Goal: Task Accomplishment & Management: Manage account settings

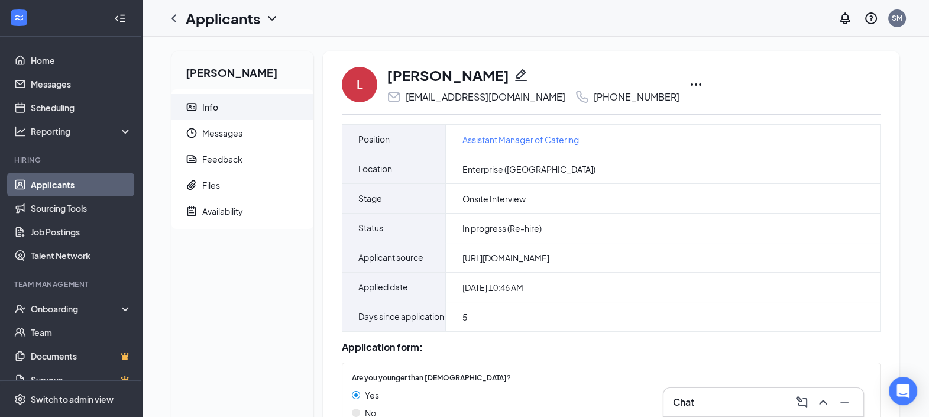
click at [41, 184] on link "Applicants" at bounding box center [81, 185] width 101 height 24
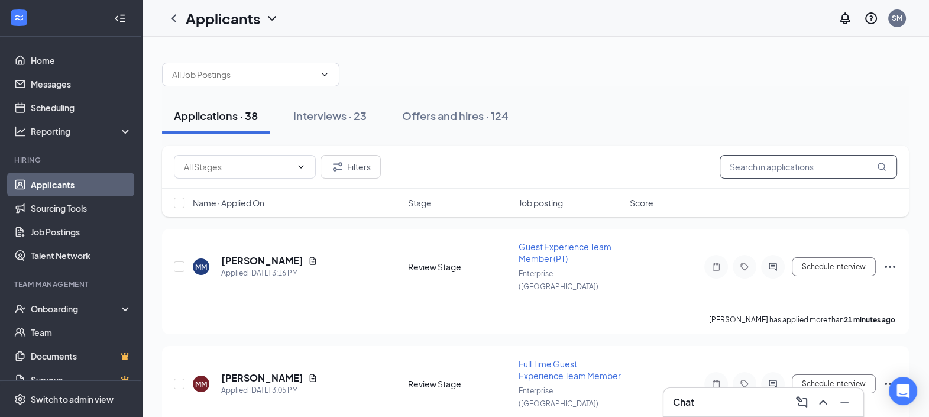
click at [748, 164] on input "text" at bounding box center [807, 167] width 177 height 24
type input "B"
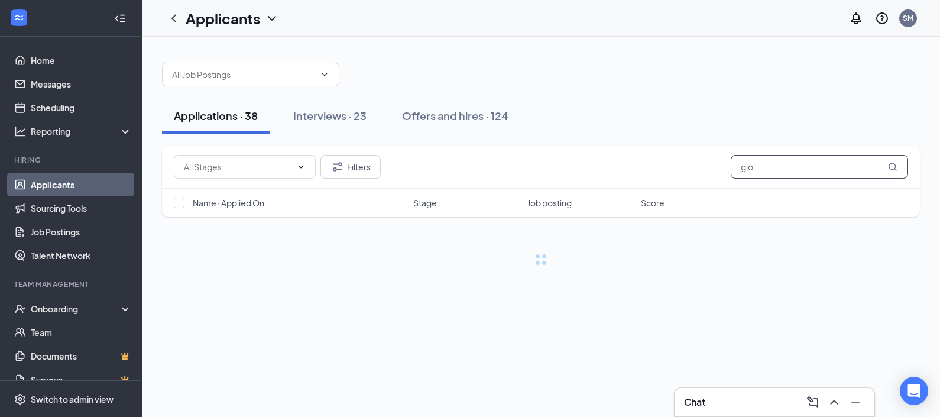
type input "gio"
click at [736, 408] on div "Chat" at bounding box center [774, 401] width 181 height 19
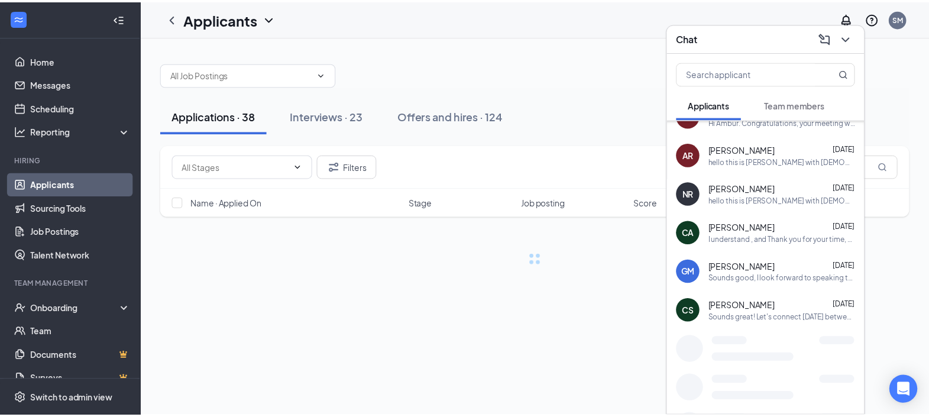
scroll to position [586, 0]
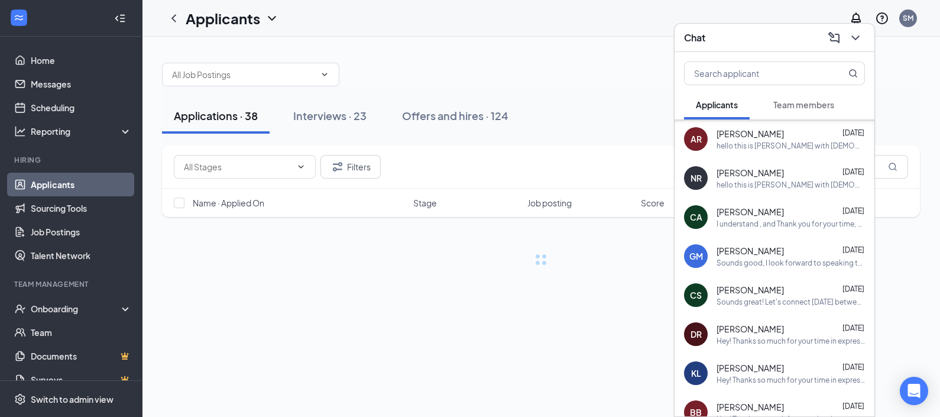
click at [780, 270] on div "GM [PERSON_NAME] [DATE] Sounds good, I look forward to speaking to you then!" at bounding box center [774, 255] width 200 height 39
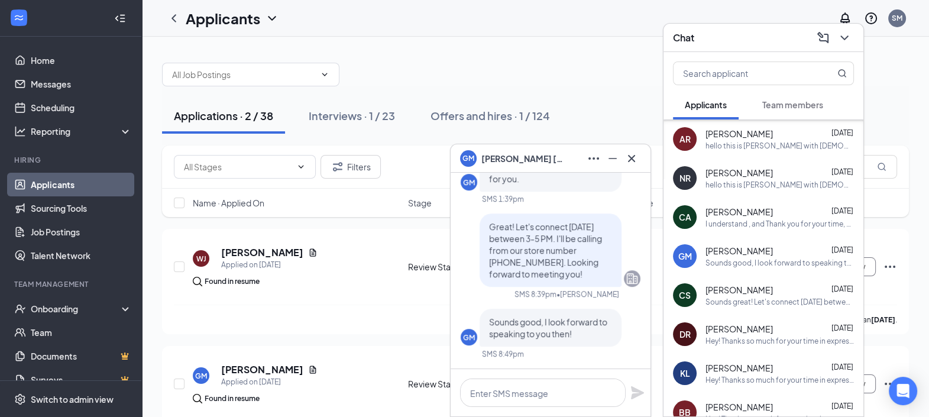
click at [562, 85] on div at bounding box center [535, 68] width 747 height 35
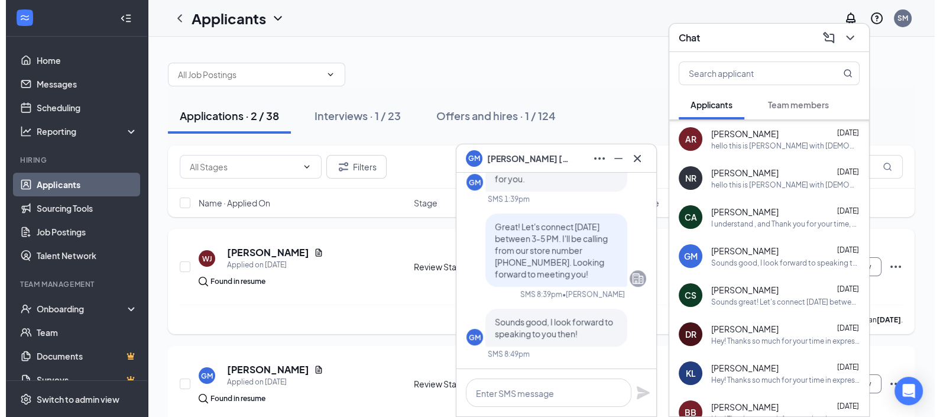
scroll to position [32, 0]
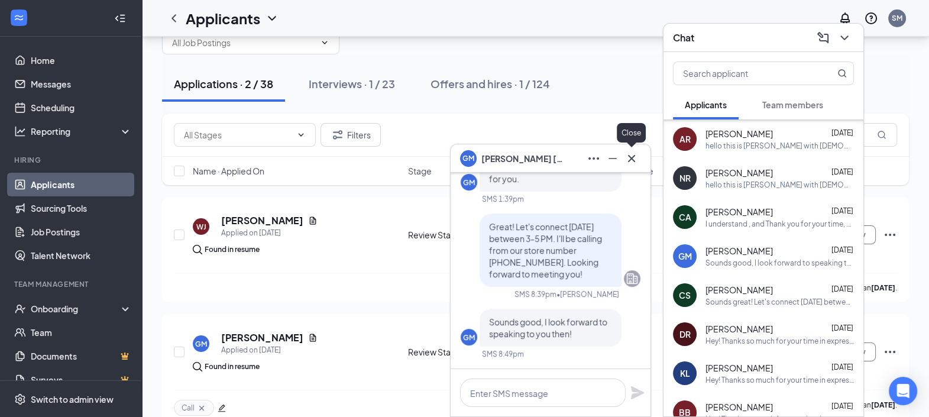
click at [629, 163] on icon "Cross" at bounding box center [631, 158] width 14 height 14
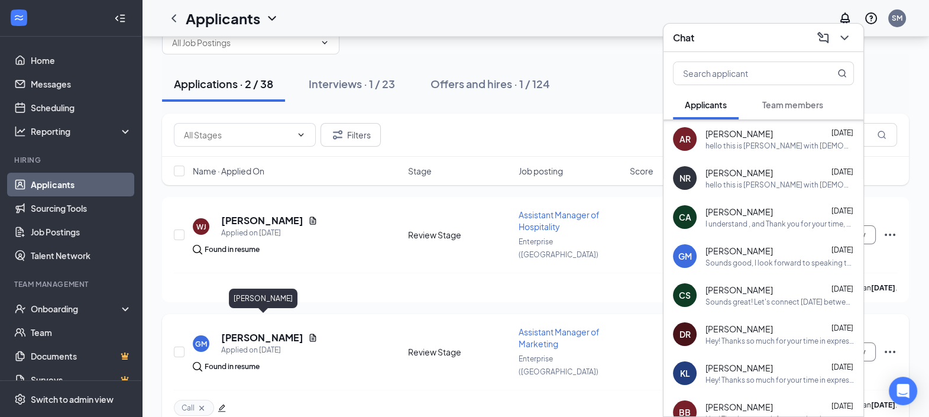
click at [288, 331] on h5 "[PERSON_NAME]" at bounding box center [262, 337] width 82 height 13
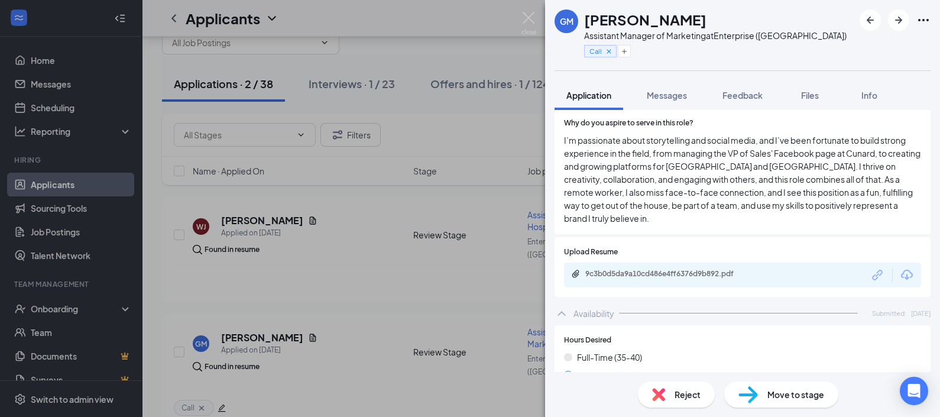
scroll to position [713, 0]
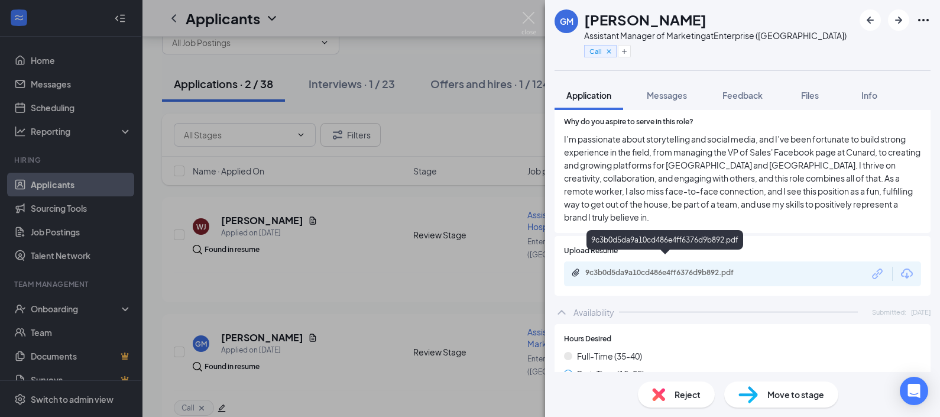
click at [656, 268] on div "9c3b0d5da9a10cd486e4ff6376d9b892.pdf" at bounding box center [667, 272] width 165 height 9
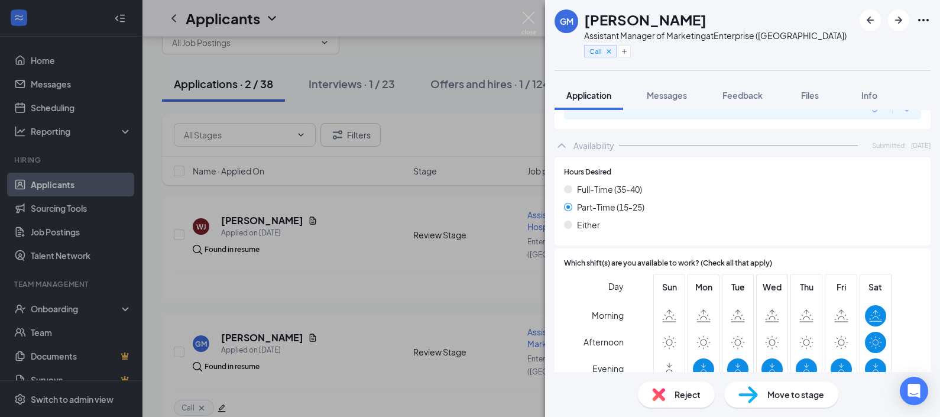
scroll to position [898, 0]
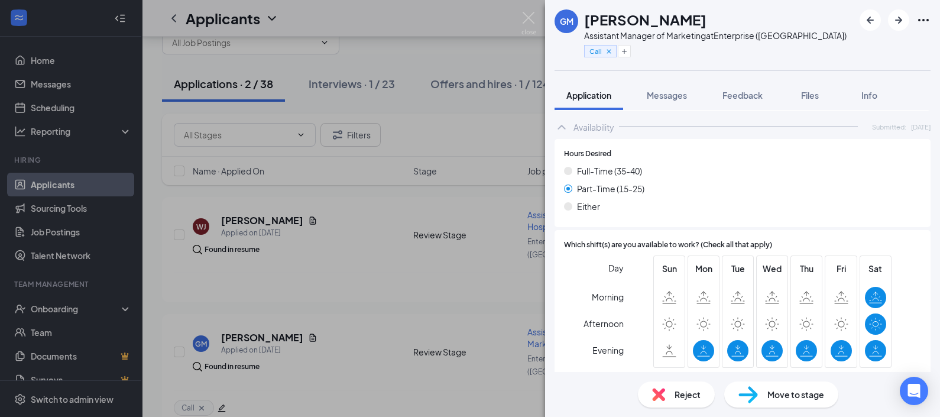
click at [697, 344] on icon at bounding box center [703, 350] width 13 height 13
click at [774, 340] on div at bounding box center [771, 350] width 21 height 21
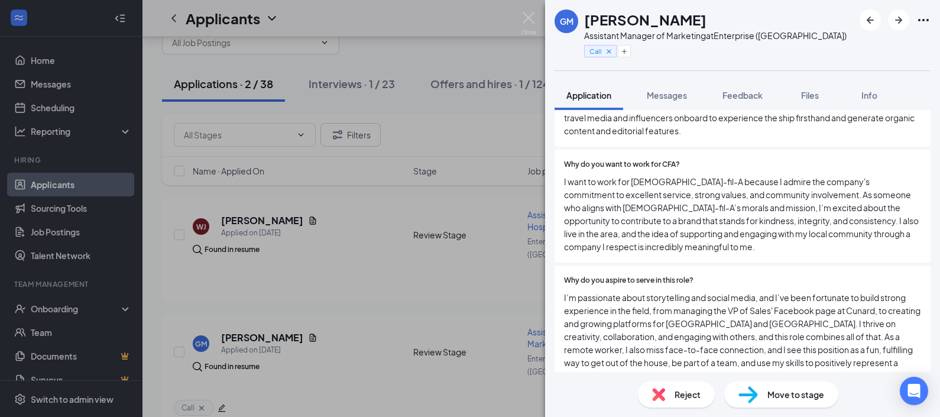
scroll to position [555, 0]
click at [668, 88] on button "Messages" at bounding box center [667, 95] width 64 height 30
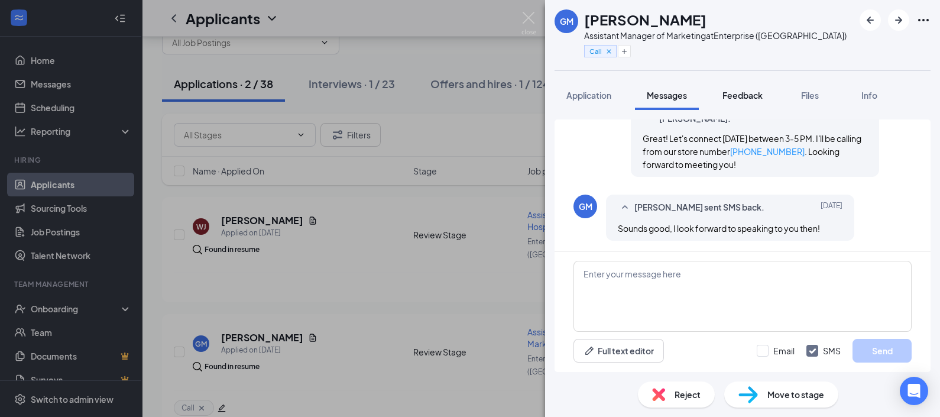
scroll to position [558, 0]
click at [762, 90] on span "Feedback" at bounding box center [742, 95] width 40 height 11
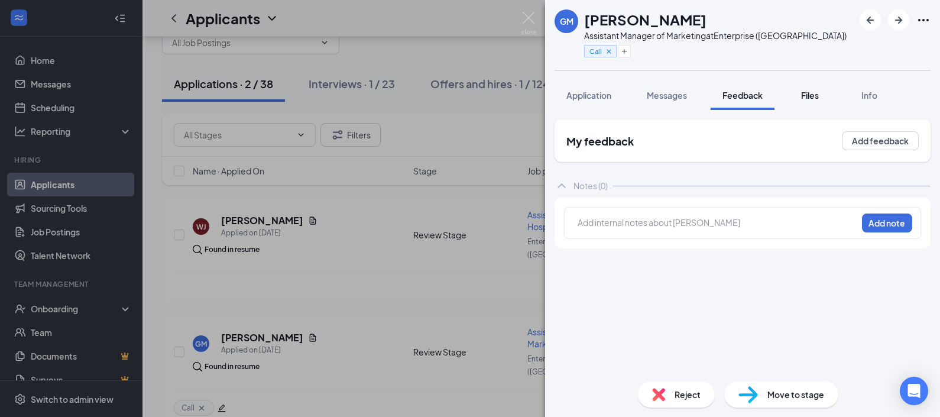
click at [809, 92] on span "Files" at bounding box center [810, 95] width 18 height 11
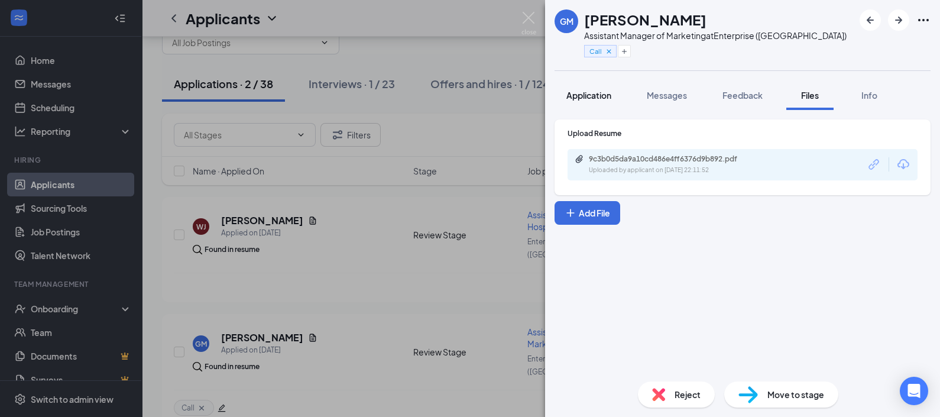
click at [597, 92] on span "Application" at bounding box center [588, 95] width 45 height 11
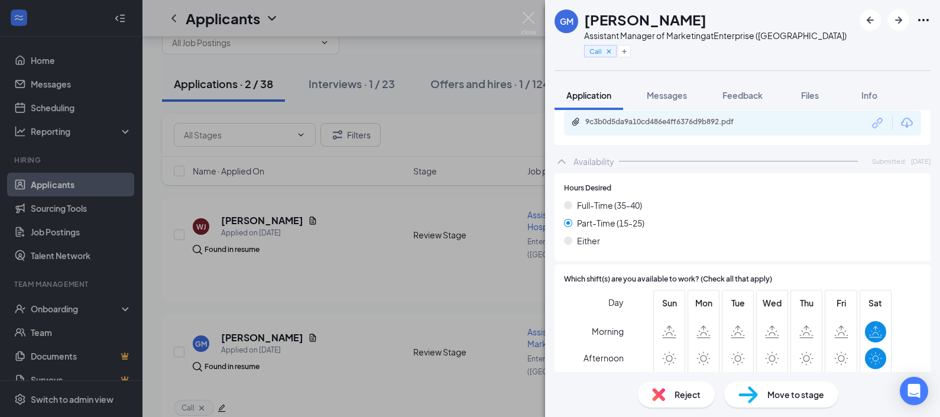
scroll to position [898, 0]
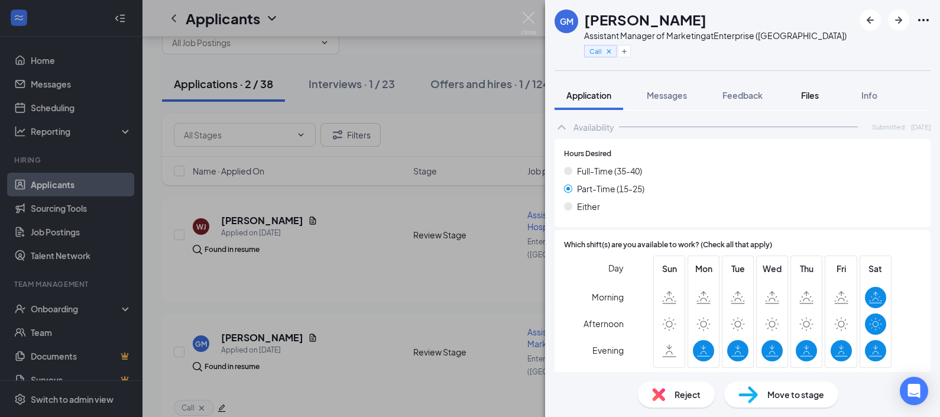
click at [831, 95] on button "Files" at bounding box center [809, 95] width 47 height 30
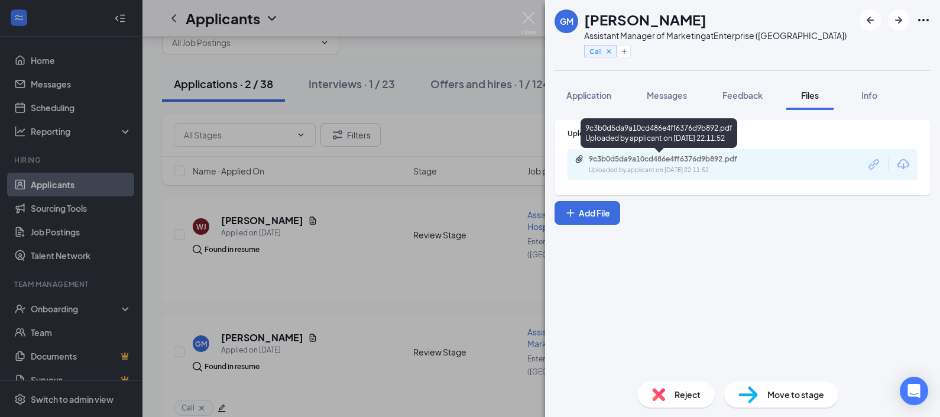
click at [692, 158] on div "9c3b0d5da9a10cd486e4ff6376d9b892.pdf" at bounding box center [671, 158] width 165 height 9
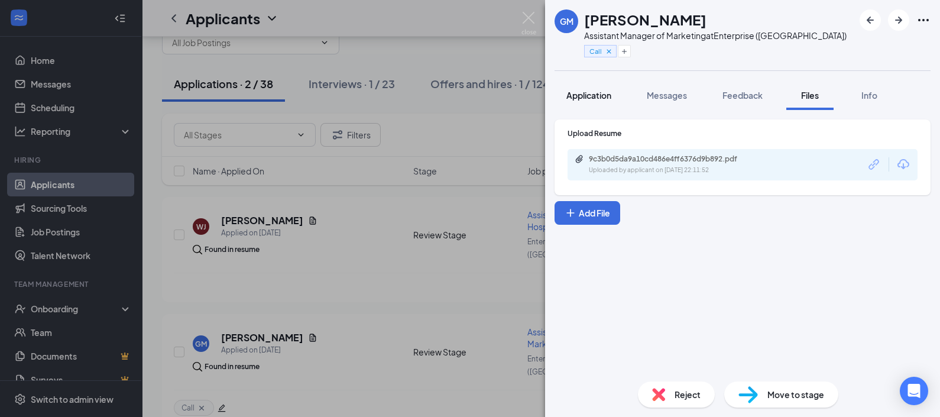
click at [587, 98] on span "Application" at bounding box center [588, 95] width 45 height 11
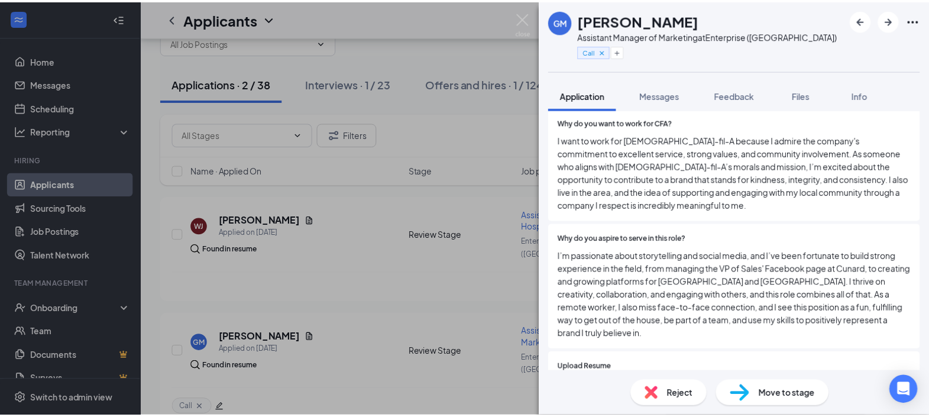
scroll to position [585, 0]
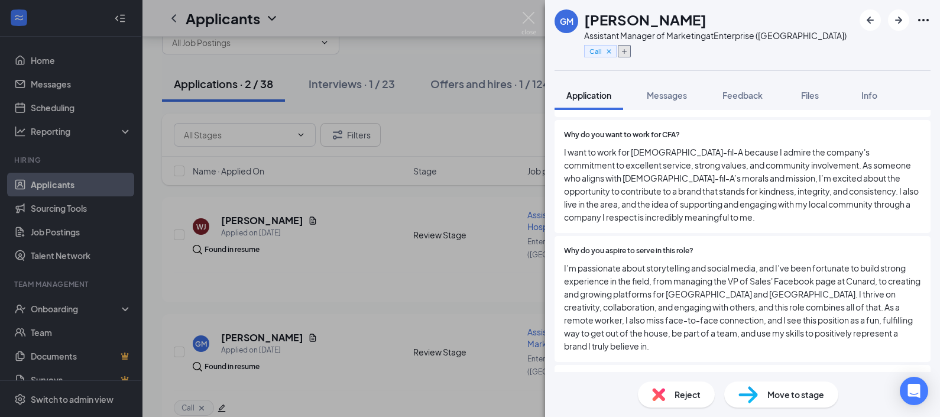
click at [624, 51] on icon "Plus" at bounding box center [624, 51] width 5 height 5
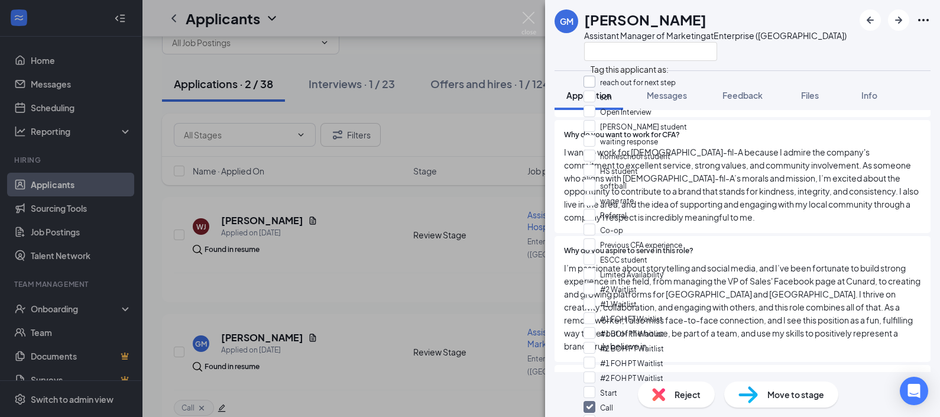
click at [596, 85] on input "reach out for next step" at bounding box center [629, 82] width 92 height 13
checkbox input "true"
click at [757, 63] on div "GM [PERSON_NAME] Assistant Manager of Marketing at Enterprise ([GEOGRAPHIC_DATA…" at bounding box center [742, 35] width 395 height 70
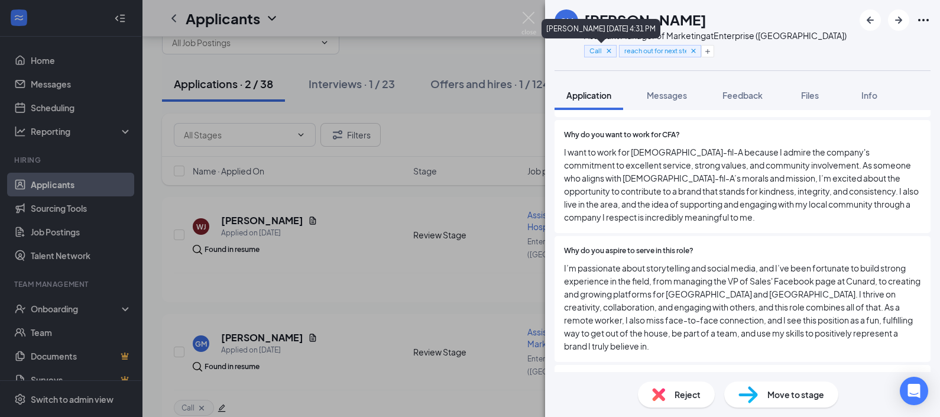
click at [608, 53] on icon "Cross" at bounding box center [609, 51] width 8 height 8
click at [535, 22] on img at bounding box center [528, 23] width 15 height 23
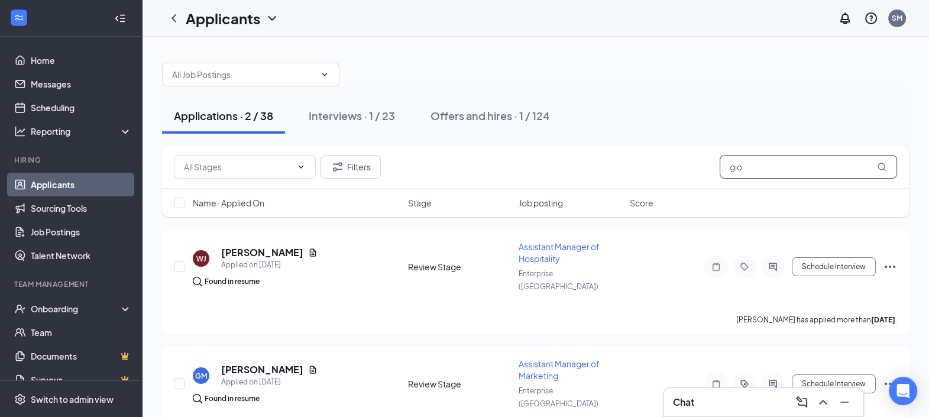
click at [858, 164] on input "gio" at bounding box center [807, 167] width 177 height 24
type input "g"
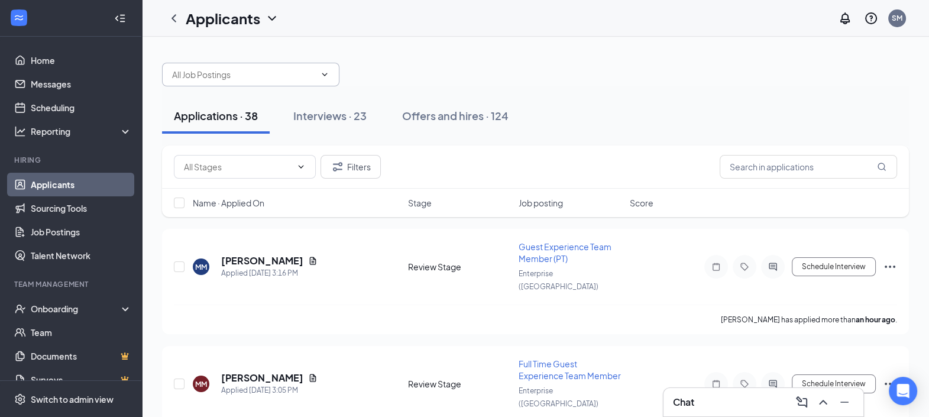
click at [322, 82] on span at bounding box center [250, 75] width 177 height 24
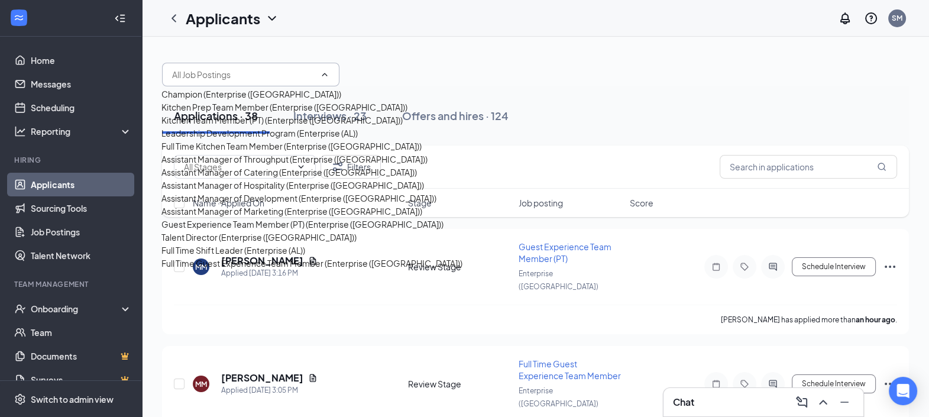
scroll to position [147, 0]
click at [267, 179] on div "Assistant Manager of Catering (Enterprise ([GEOGRAPHIC_DATA]))" at bounding box center [288, 171] width 255 height 13
type input "Assistant Manager of Catering (Enterprise ([GEOGRAPHIC_DATA]))"
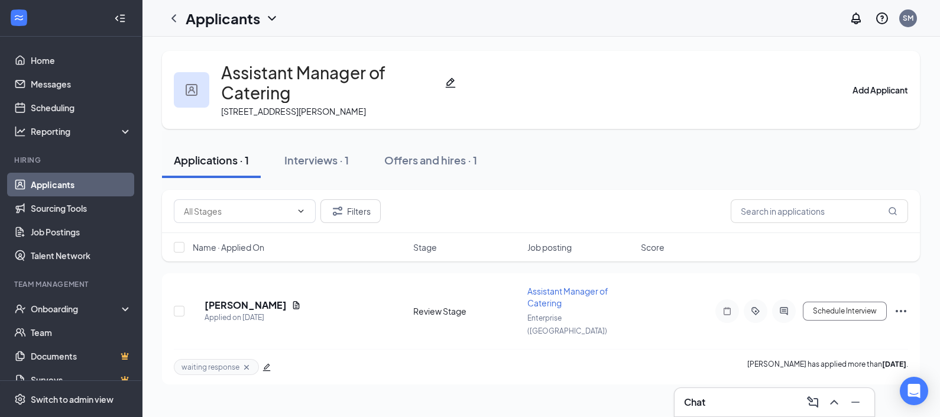
click at [40, 189] on link "Applicants" at bounding box center [81, 185] width 101 height 24
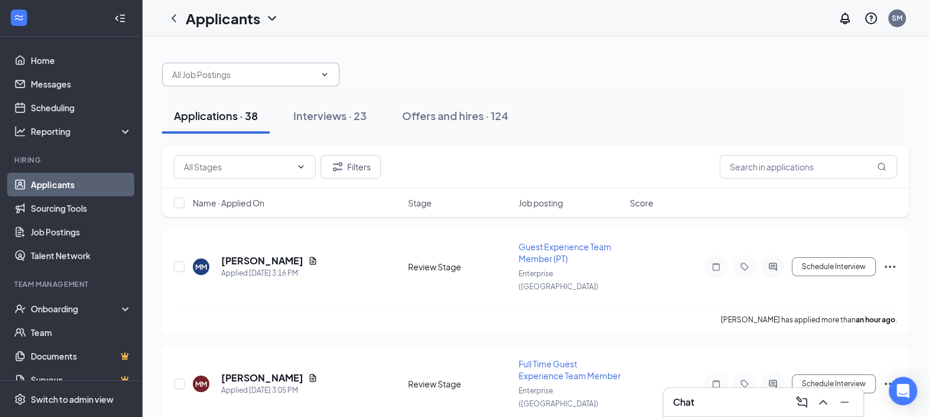
click at [318, 72] on span at bounding box center [323, 74] width 12 height 9
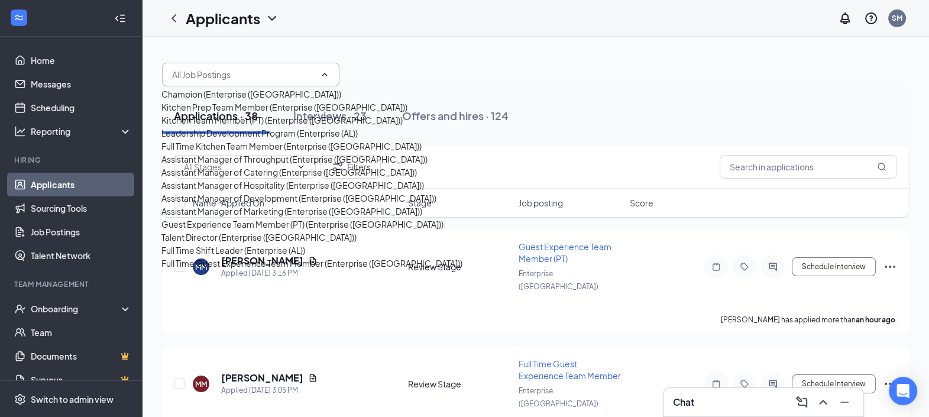
scroll to position [291, 0]
click at [269, 205] on div "Assistant Manager of Marketing (Enterprise ([GEOGRAPHIC_DATA]))" at bounding box center [291, 211] width 261 height 13
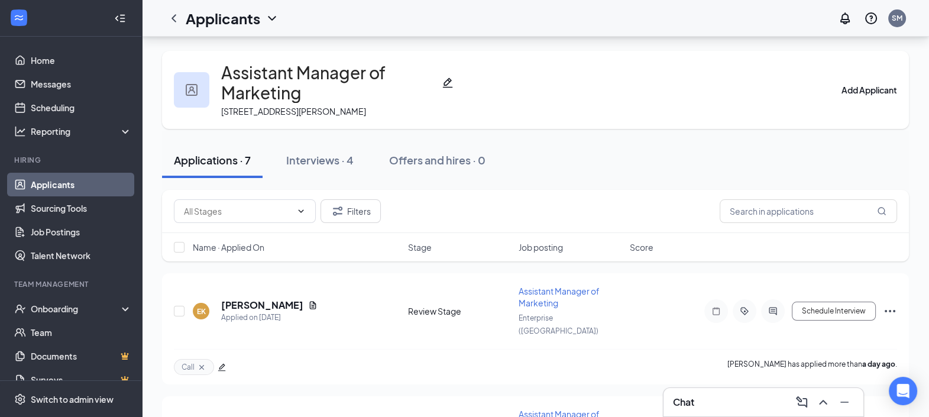
scroll to position [32, 0]
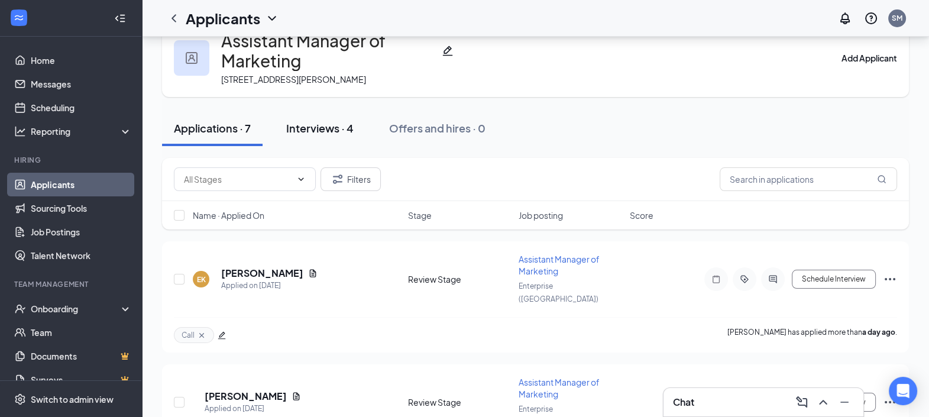
click at [326, 121] on div "Interviews · 4" at bounding box center [319, 128] width 67 height 15
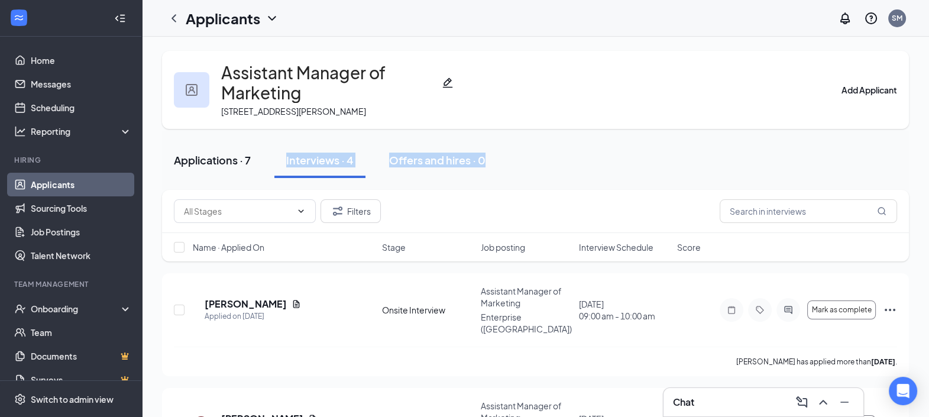
drag, startPoint x: 538, startPoint y: 115, endPoint x: 259, endPoint y: 133, distance: 279.0
click at [259, 133] on div "Applications · 7 Interviews · 4 Offers and hires · 0" at bounding box center [535, 160] width 747 height 59
click at [514, 131] on div "Applications · 7 Interviews · 4 Offers and hires · 0" at bounding box center [535, 160] width 747 height 59
click at [453, 77] on icon "Pencil" at bounding box center [448, 83] width 12 height 12
